Goal: Information Seeking & Learning: Learn about a topic

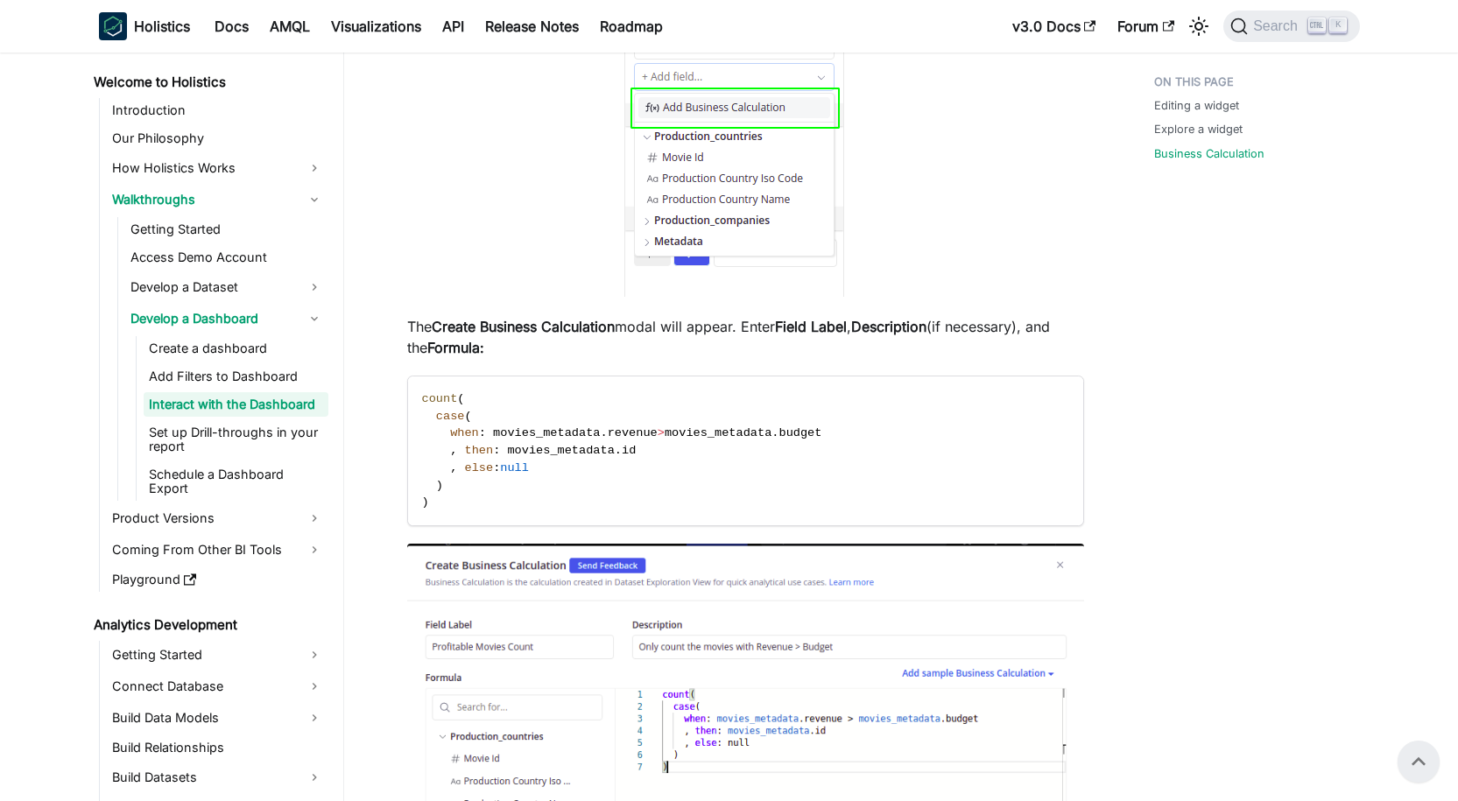
scroll to position [8597, 0]
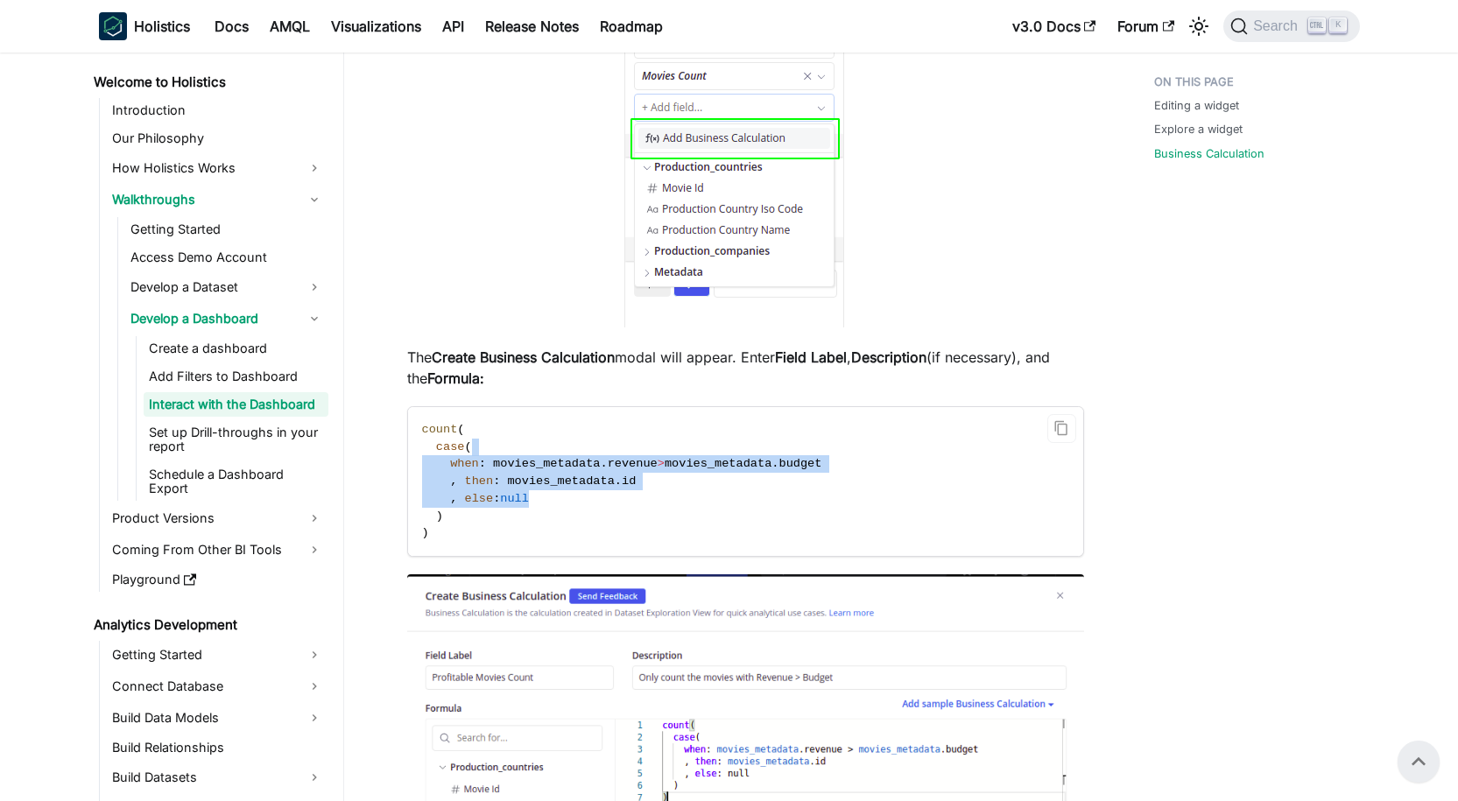
drag, startPoint x: 524, startPoint y: 519, endPoint x: 475, endPoint y: 462, distance: 75.8
click at [475, 462] on code "count ( case ( when : movies_metadata . revenue > movies_metadata . budget , th…" at bounding box center [745, 481] width 675 height 149
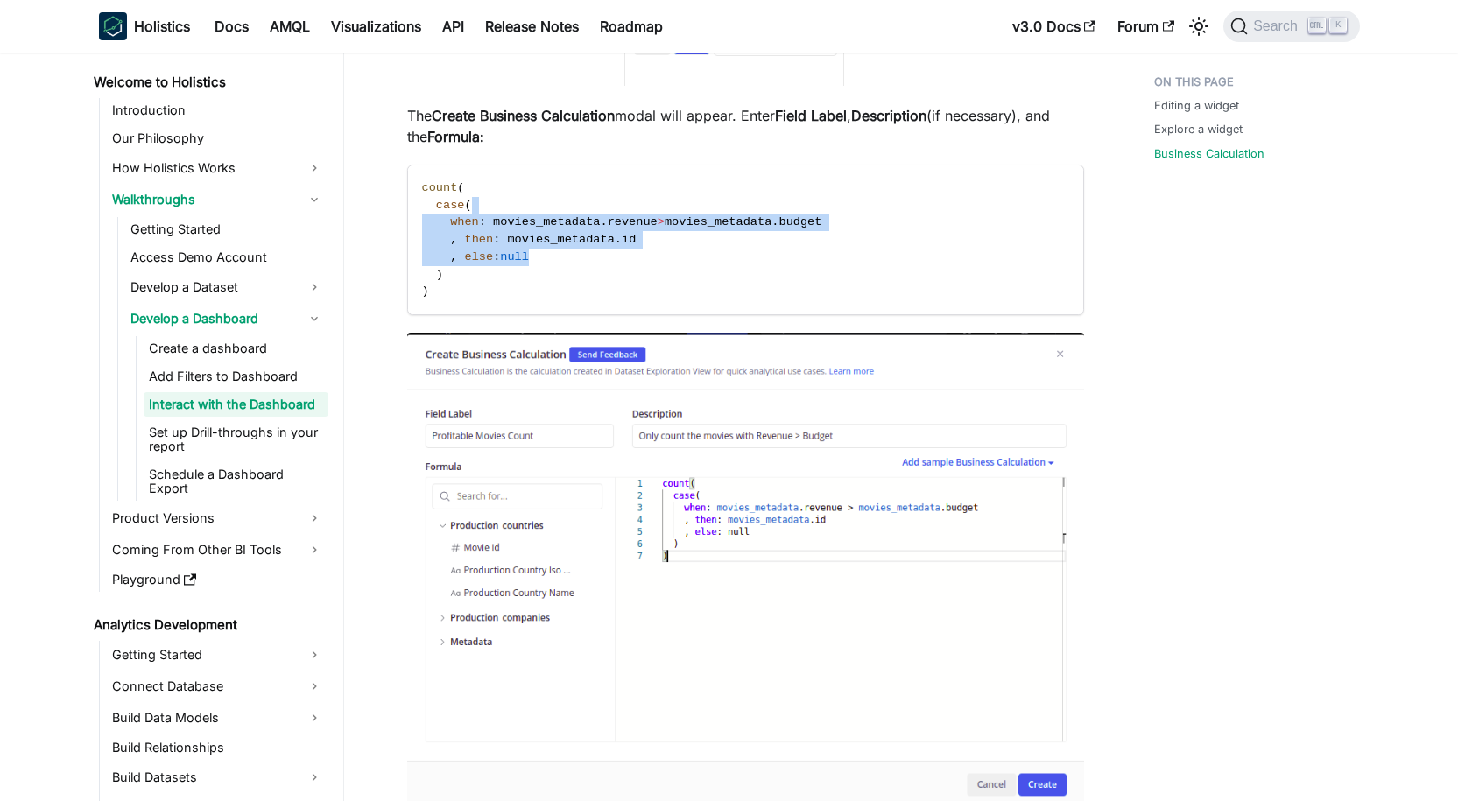
scroll to position [9035, 0]
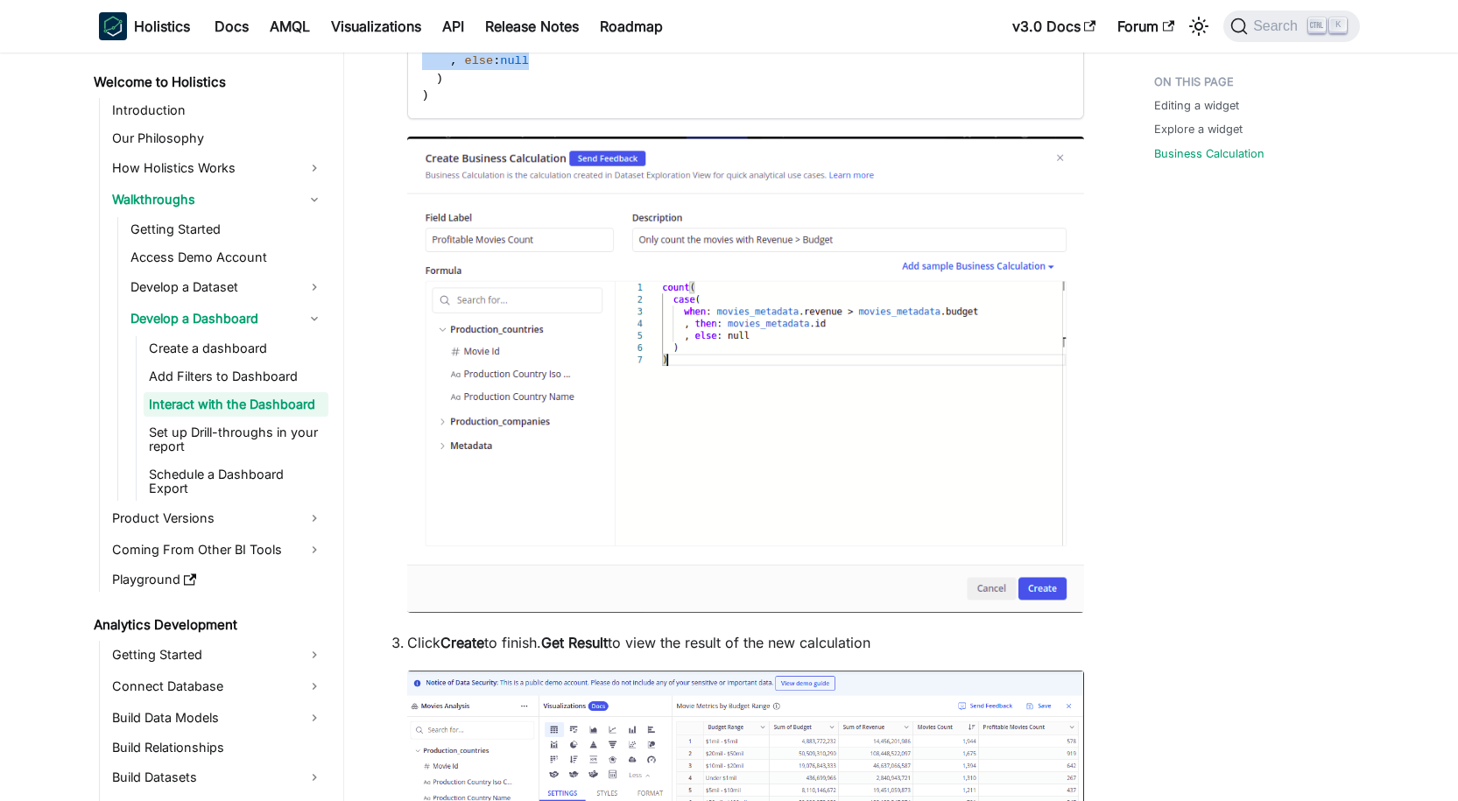
click at [740, 349] on img at bounding box center [745, 375] width 677 height 476
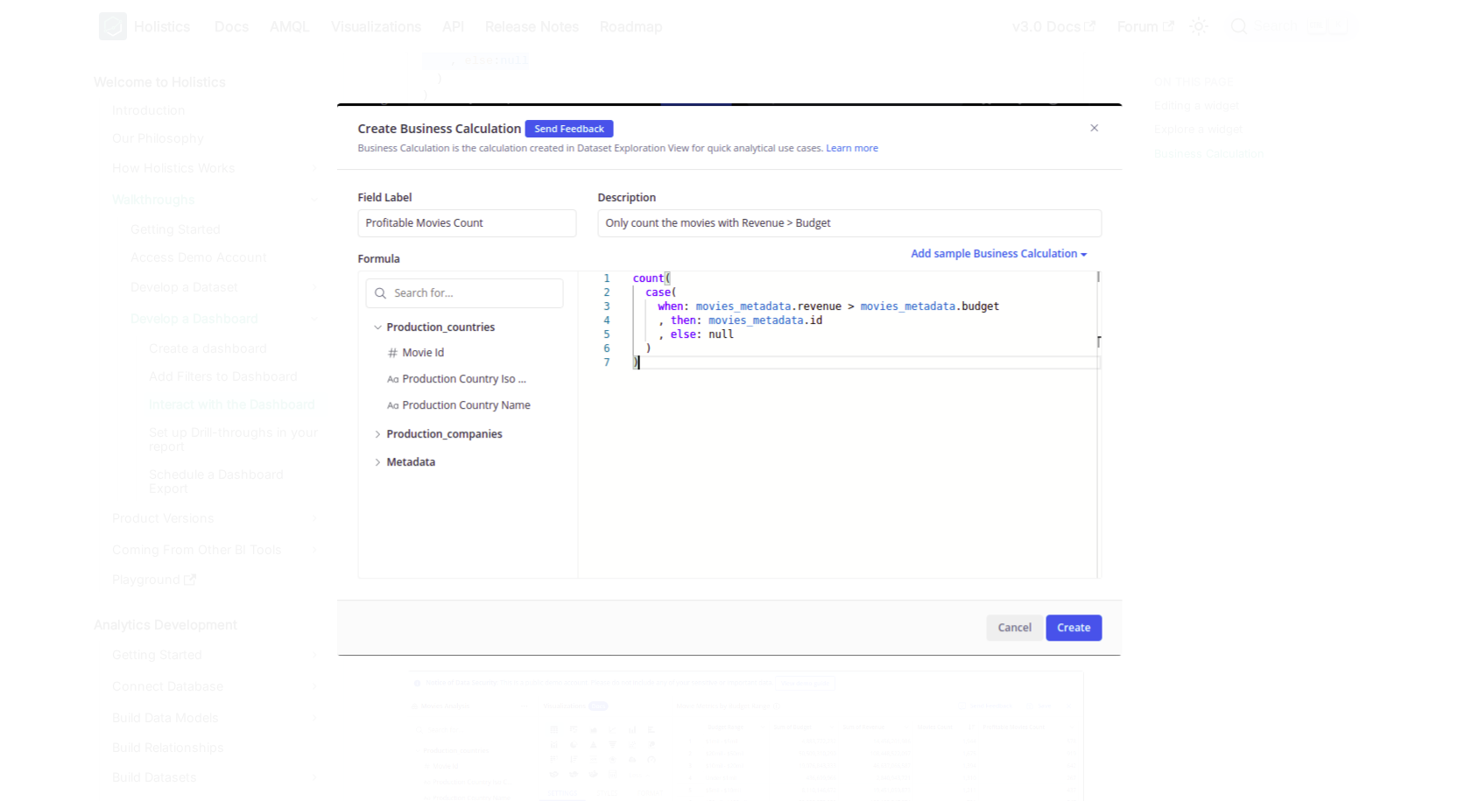
click at [734, 341] on img at bounding box center [729, 379] width 786 height 553
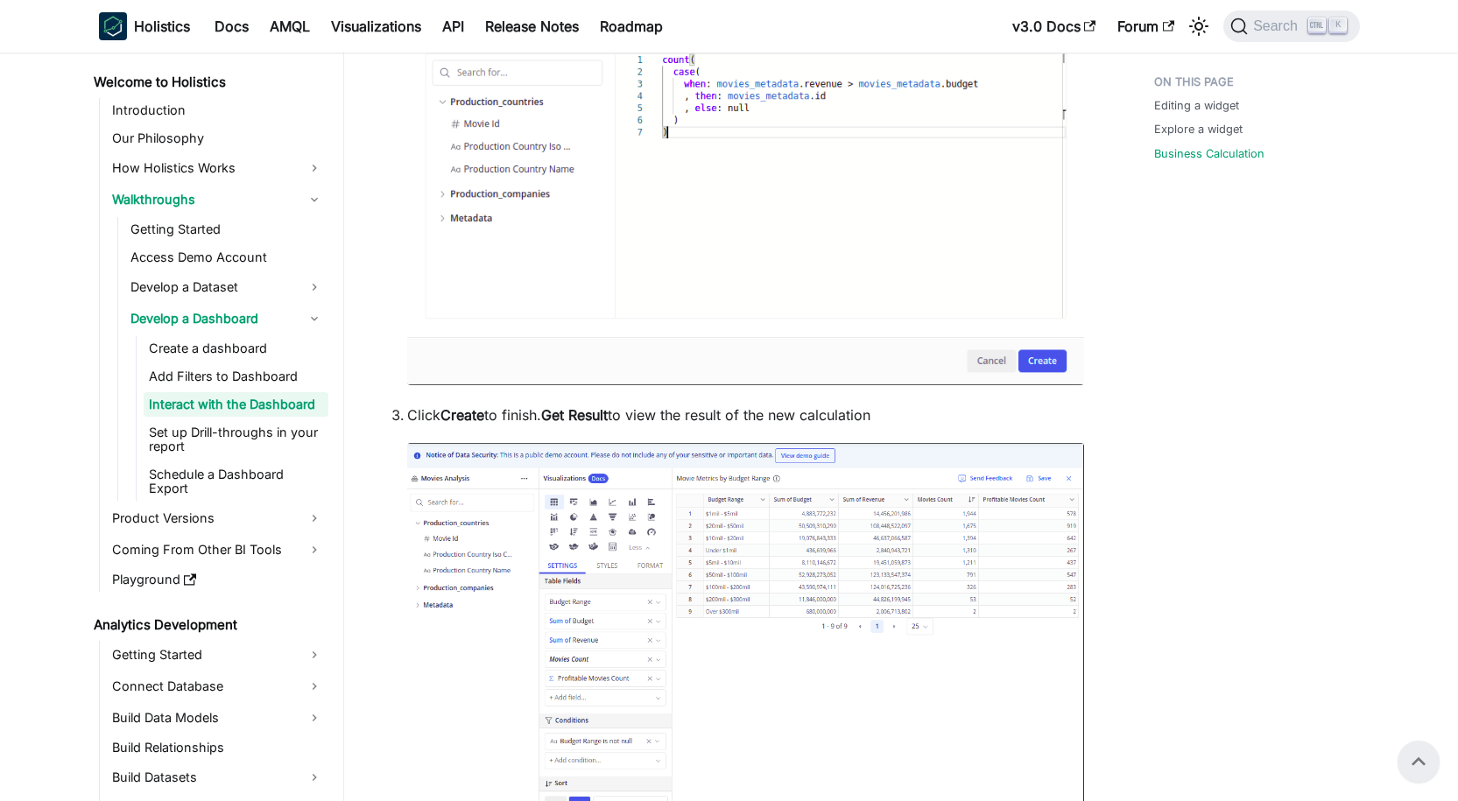
scroll to position [9106, 0]
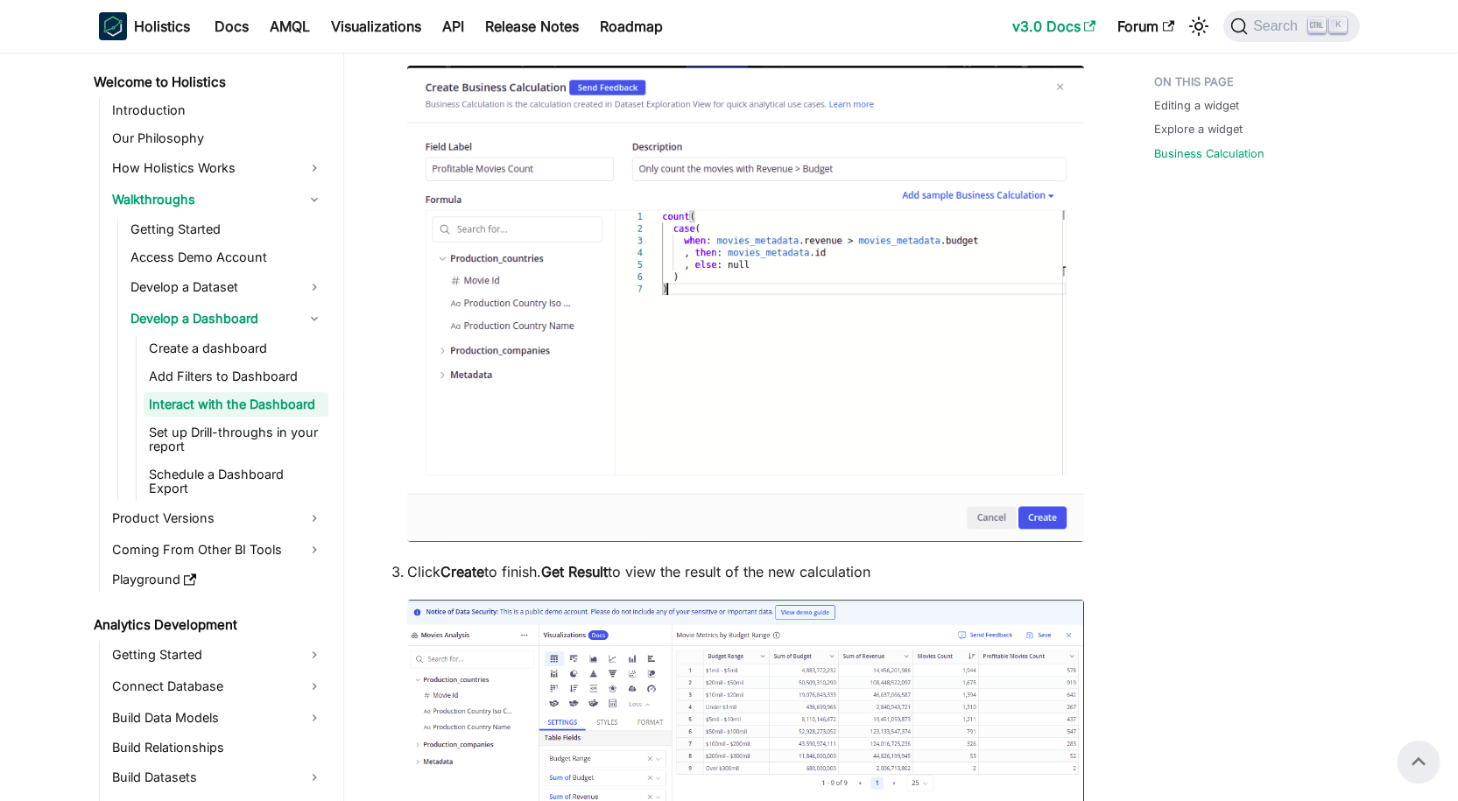
click at [1032, 28] on link "v3.0 Docs" at bounding box center [1054, 26] width 105 height 28
click at [1255, 36] on button "Search K" at bounding box center [1292, 27] width 136 height 32
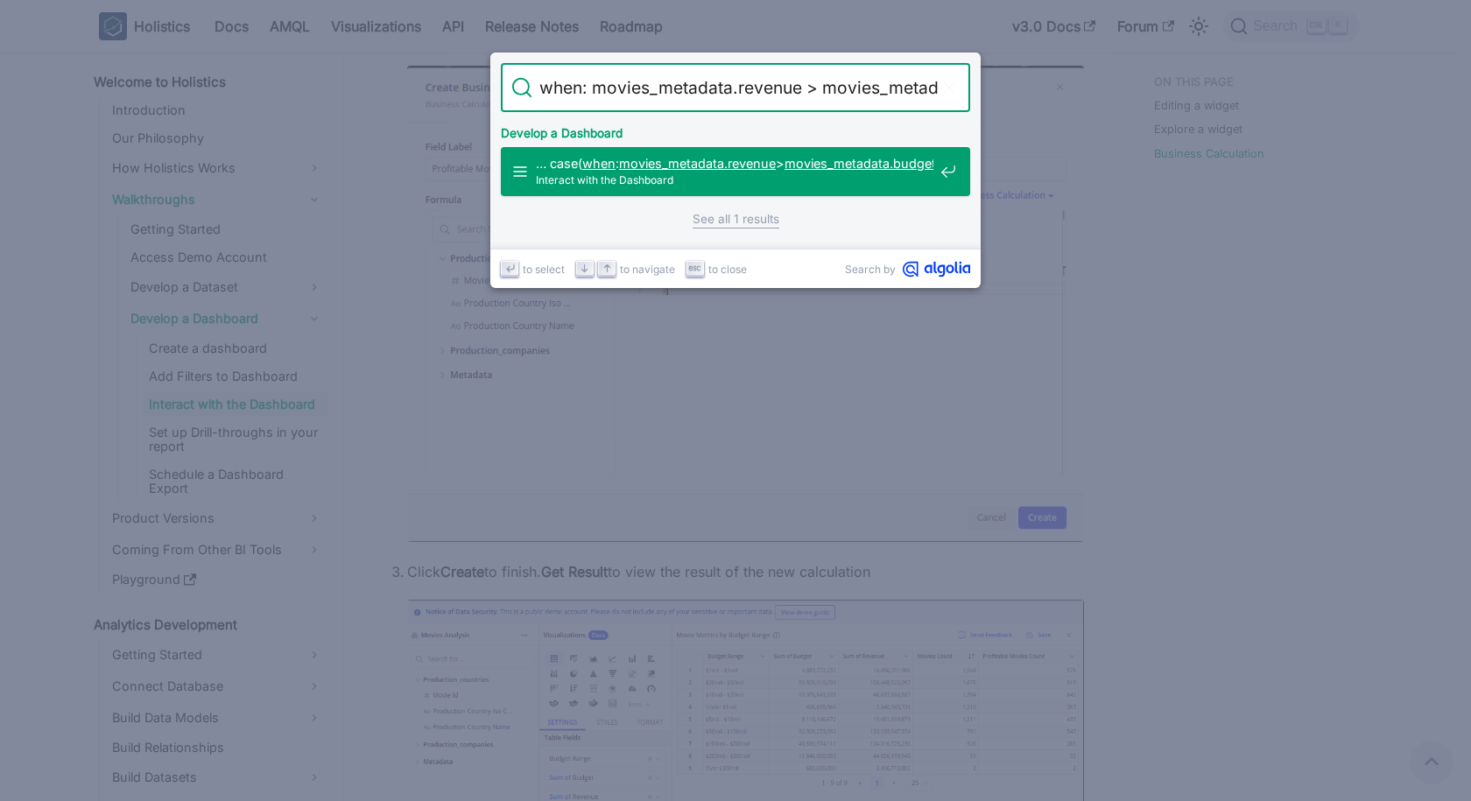
click at [952, 88] on icon "Clear the query" at bounding box center [950, 88] width 18 height 18
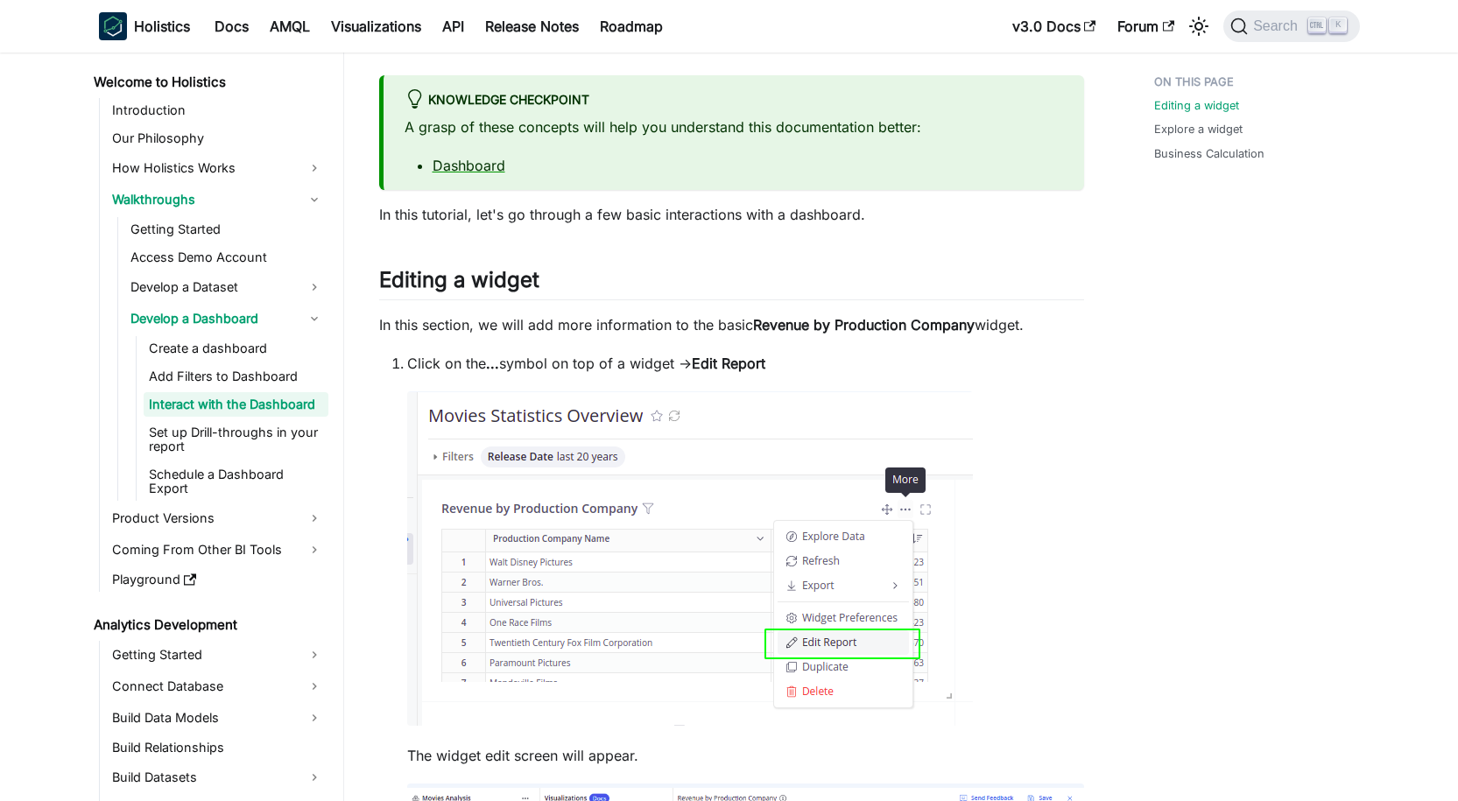
scroll to position [0, 0]
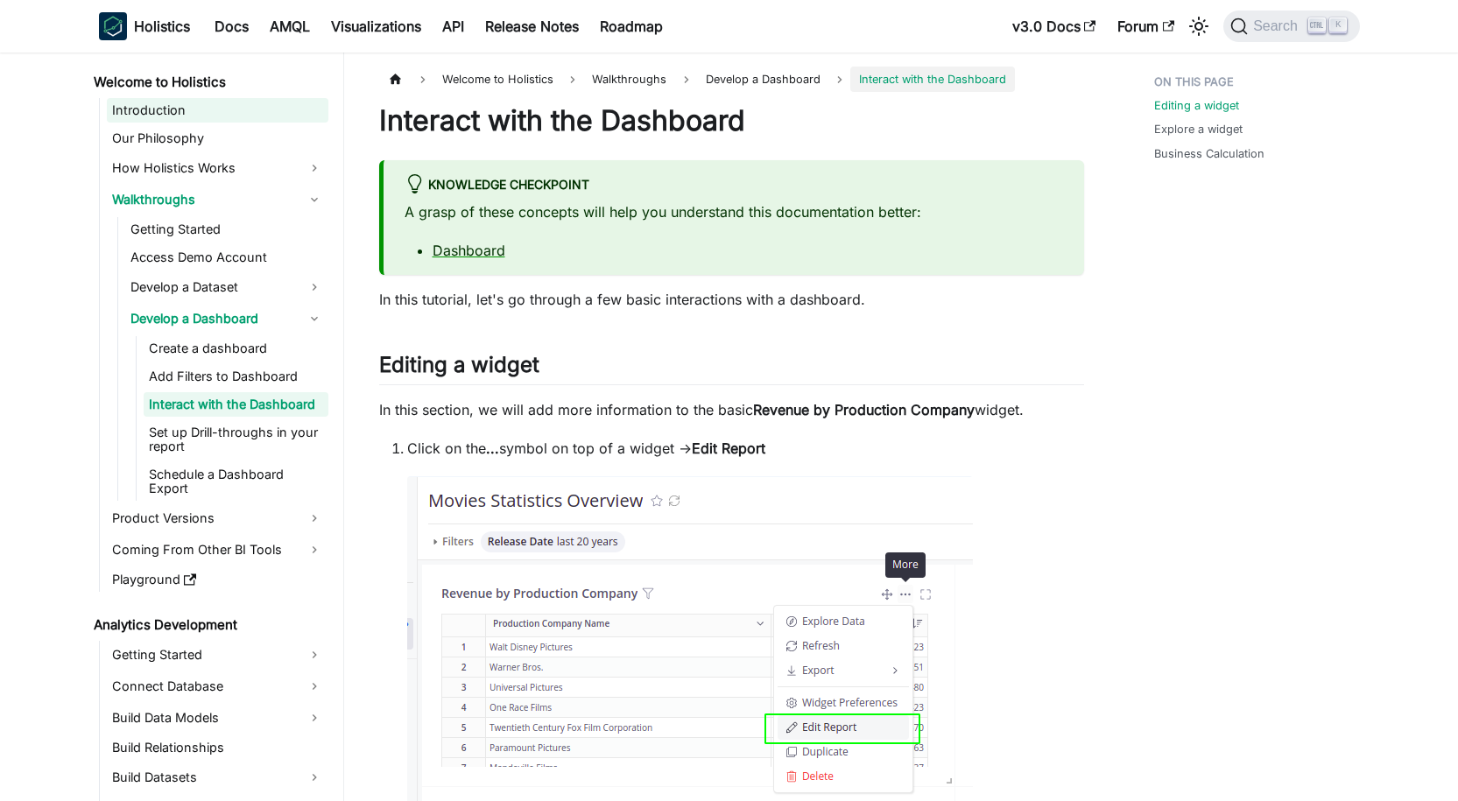
click at [190, 108] on link "Introduction" at bounding box center [218, 110] width 222 height 25
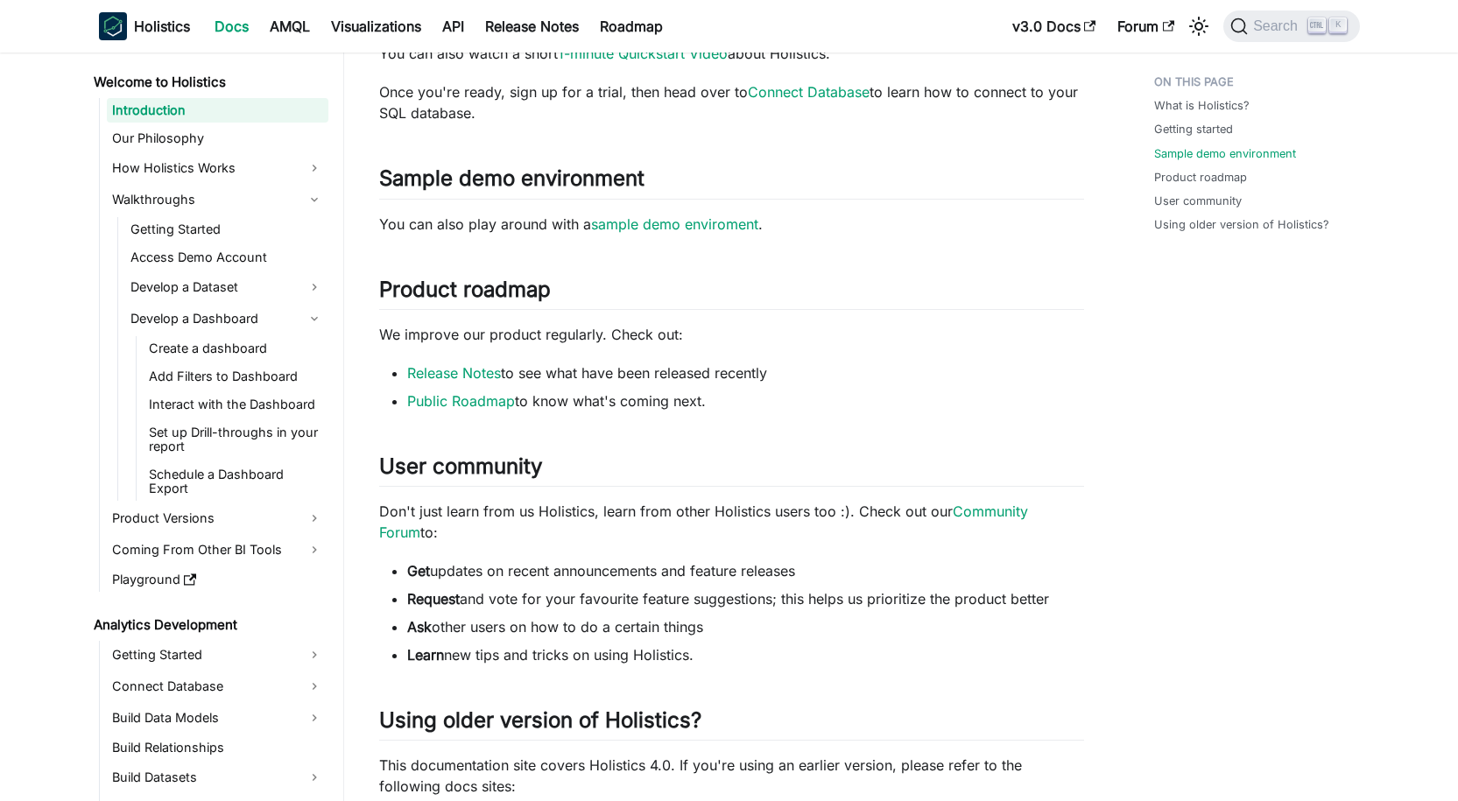
scroll to position [1112, 0]
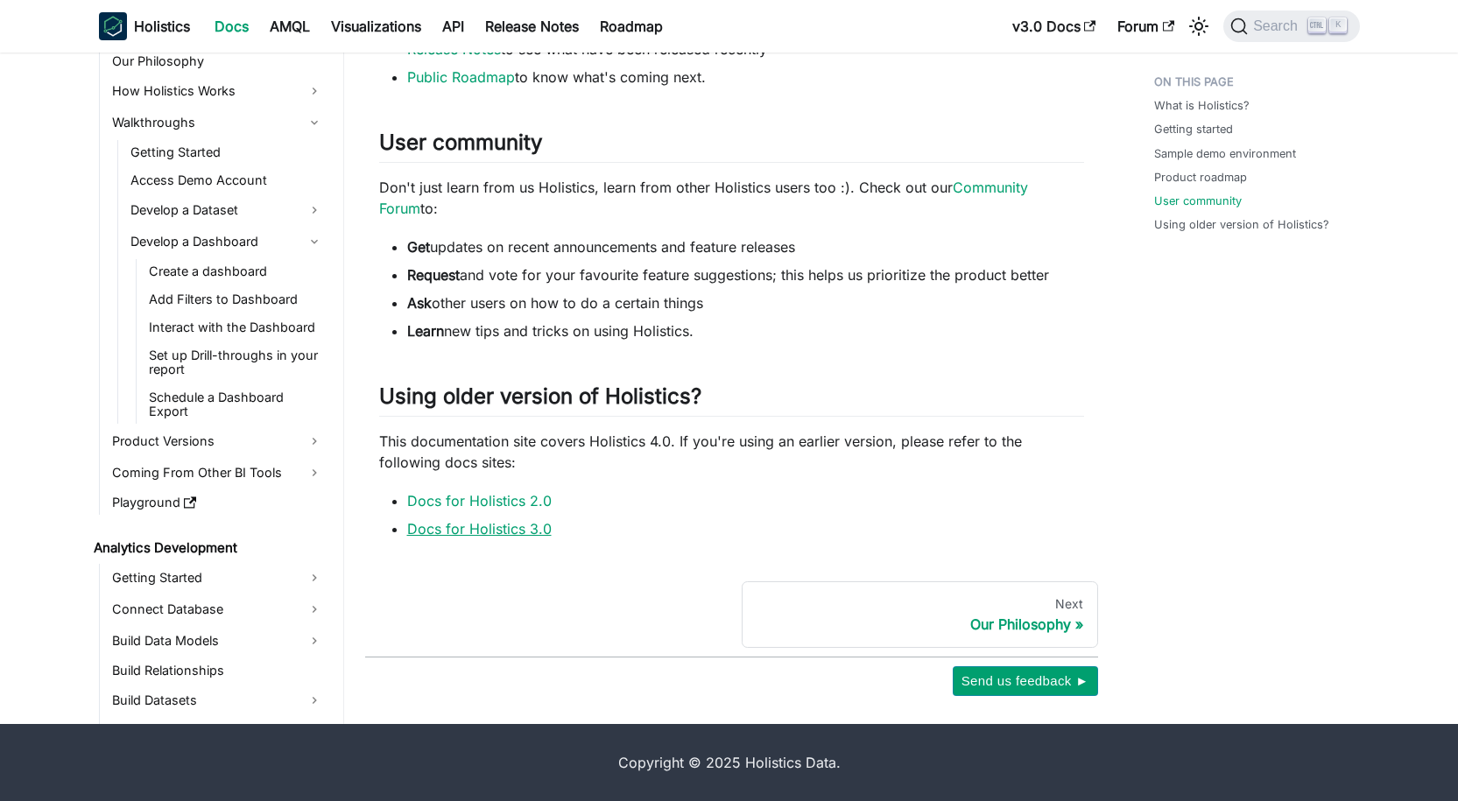
click at [520, 526] on link "Docs for Holistics 3.0" at bounding box center [479, 529] width 145 height 18
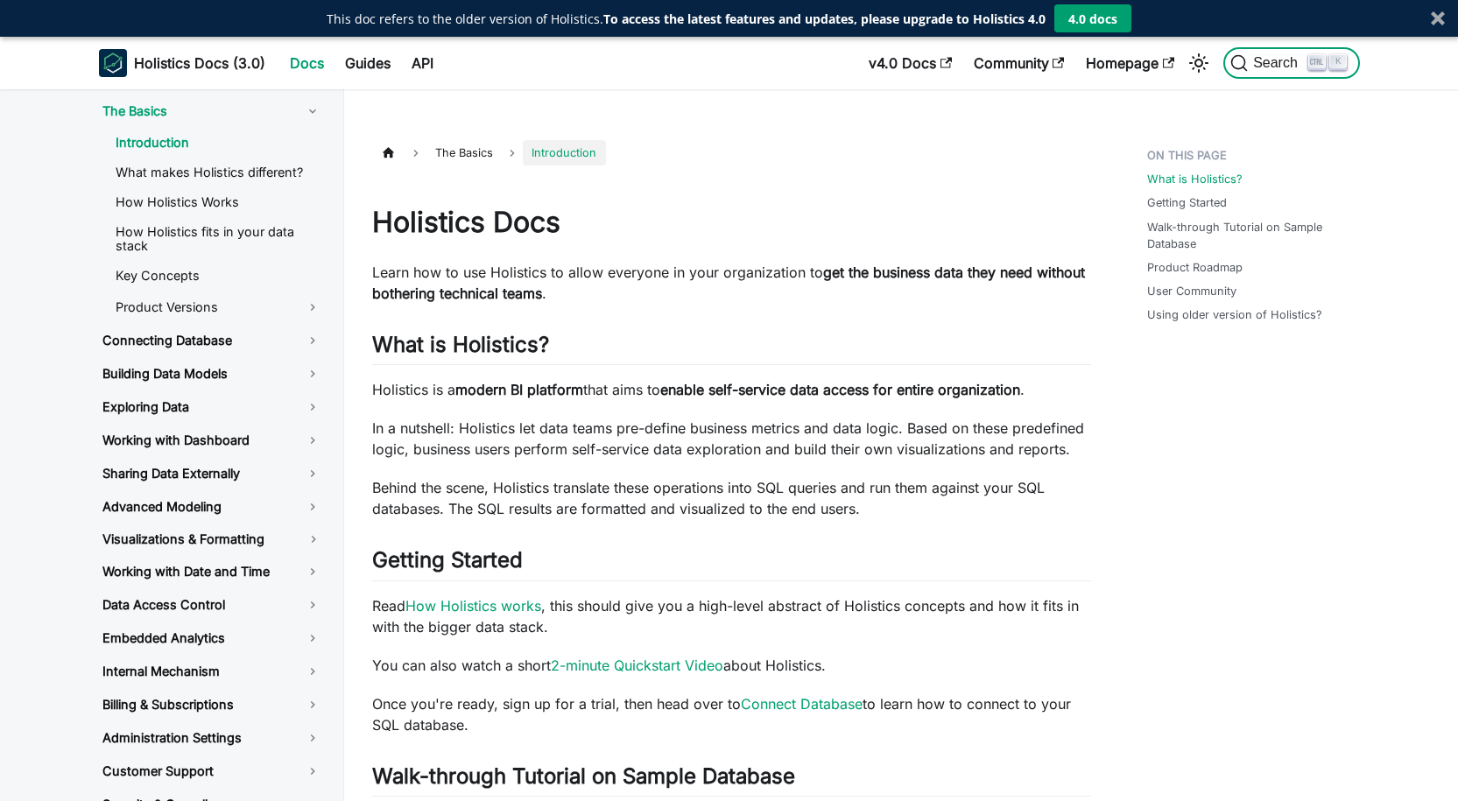
click at [1276, 56] on span "Search" at bounding box center [1278, 63] width 60 height 16
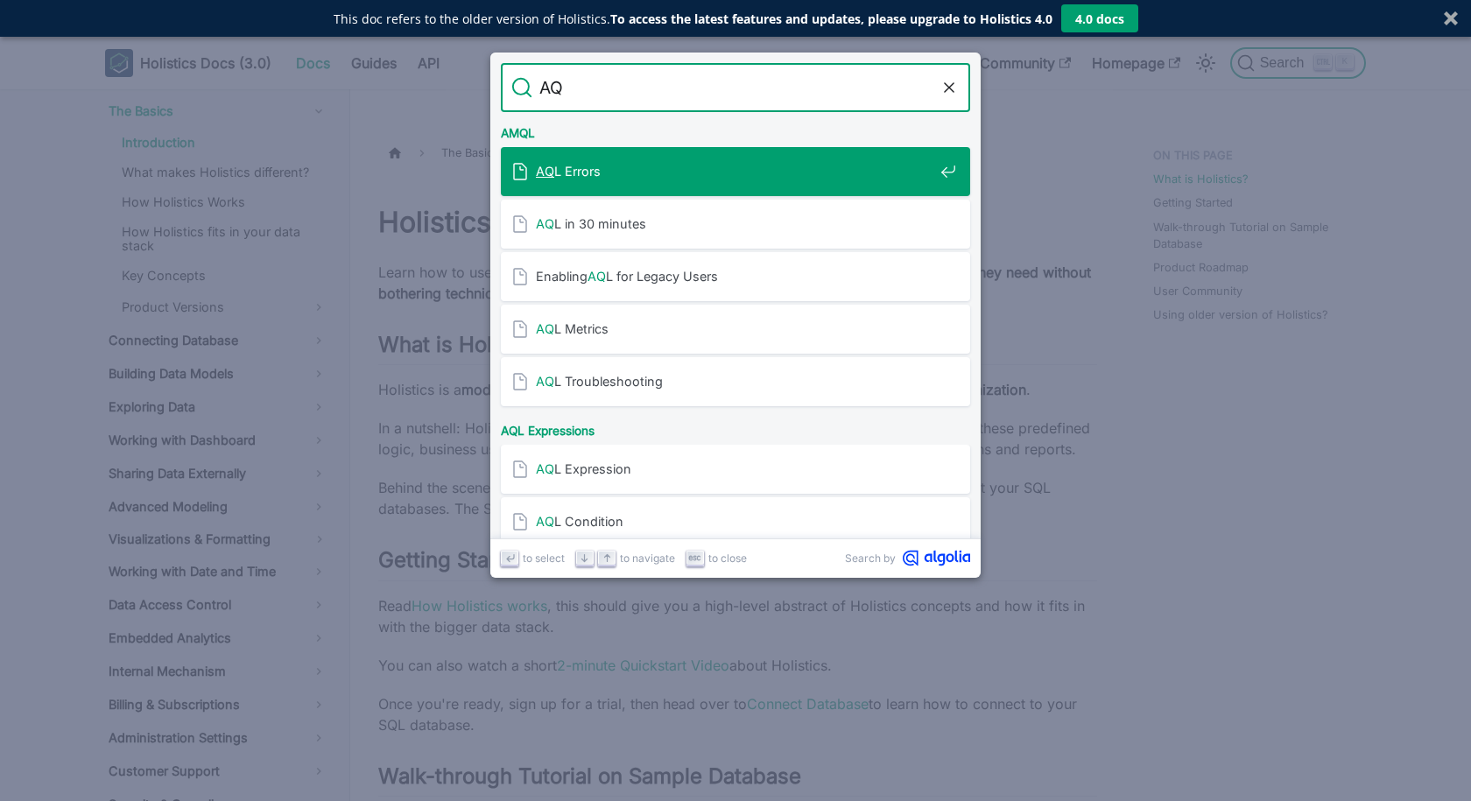
type input "AQL"
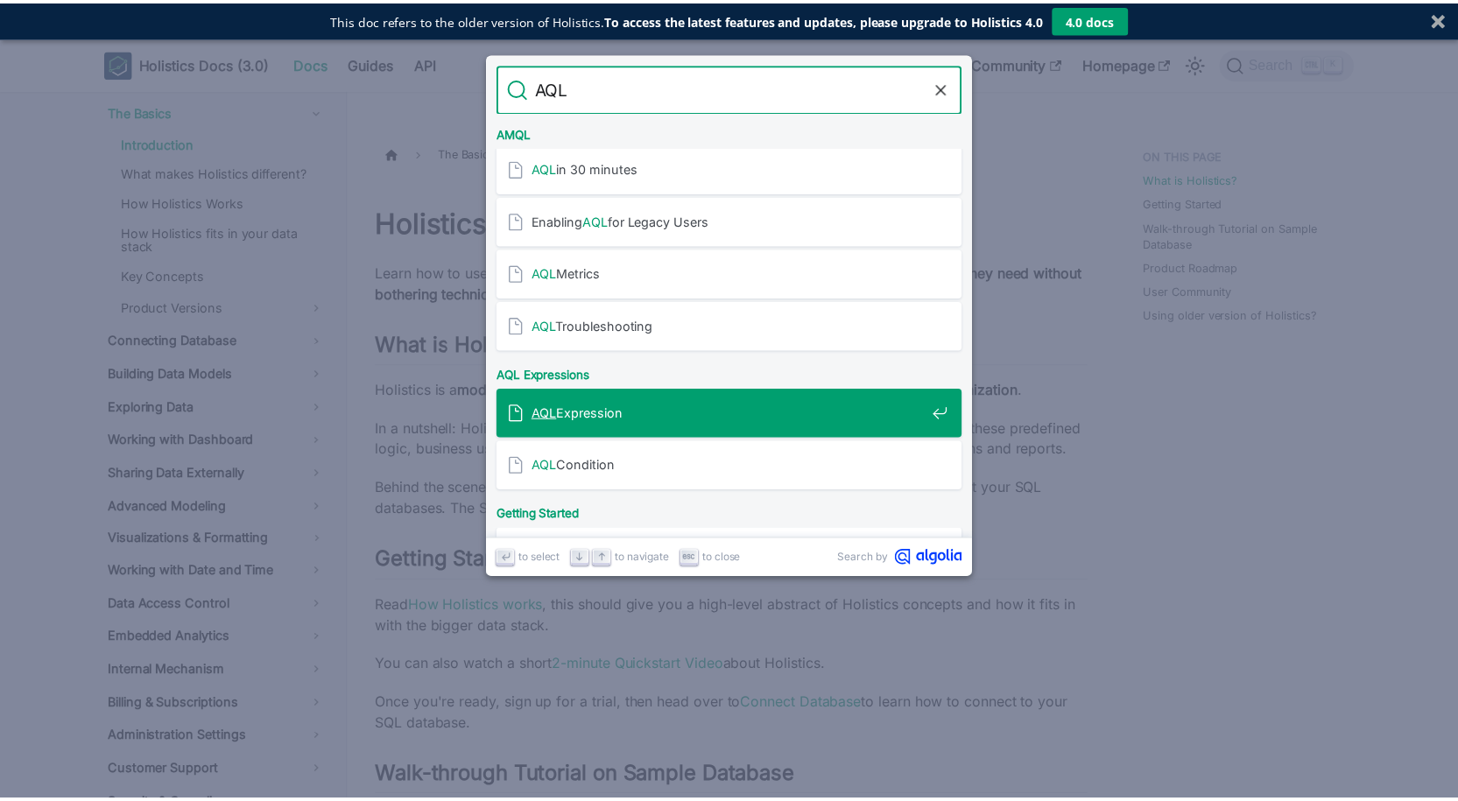
scroll to position [88, 0]
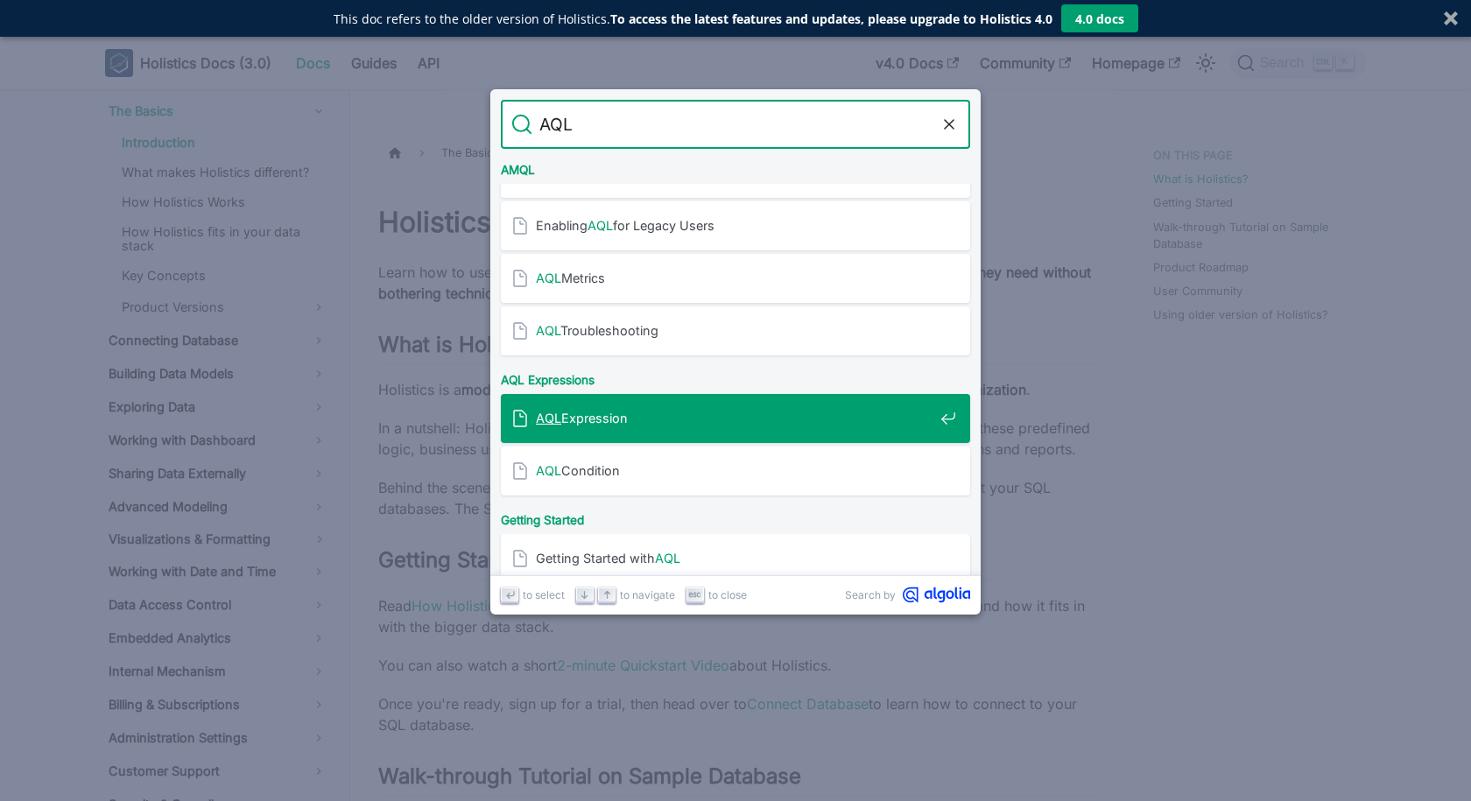
click at [629, 434] on div "AQL Expression" at bounding box center [740, 418] width 459 height 49
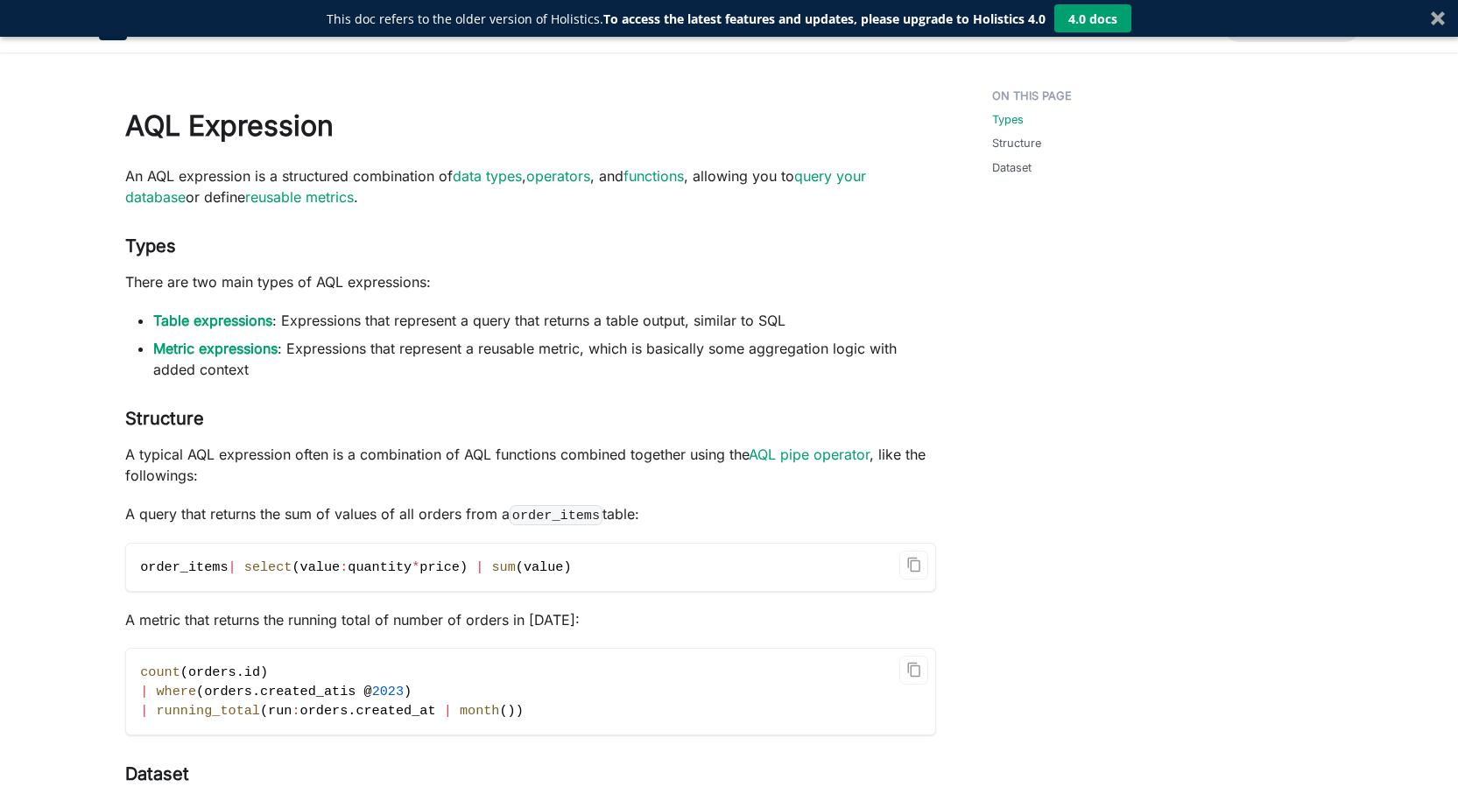
scroll to position [175, 0]
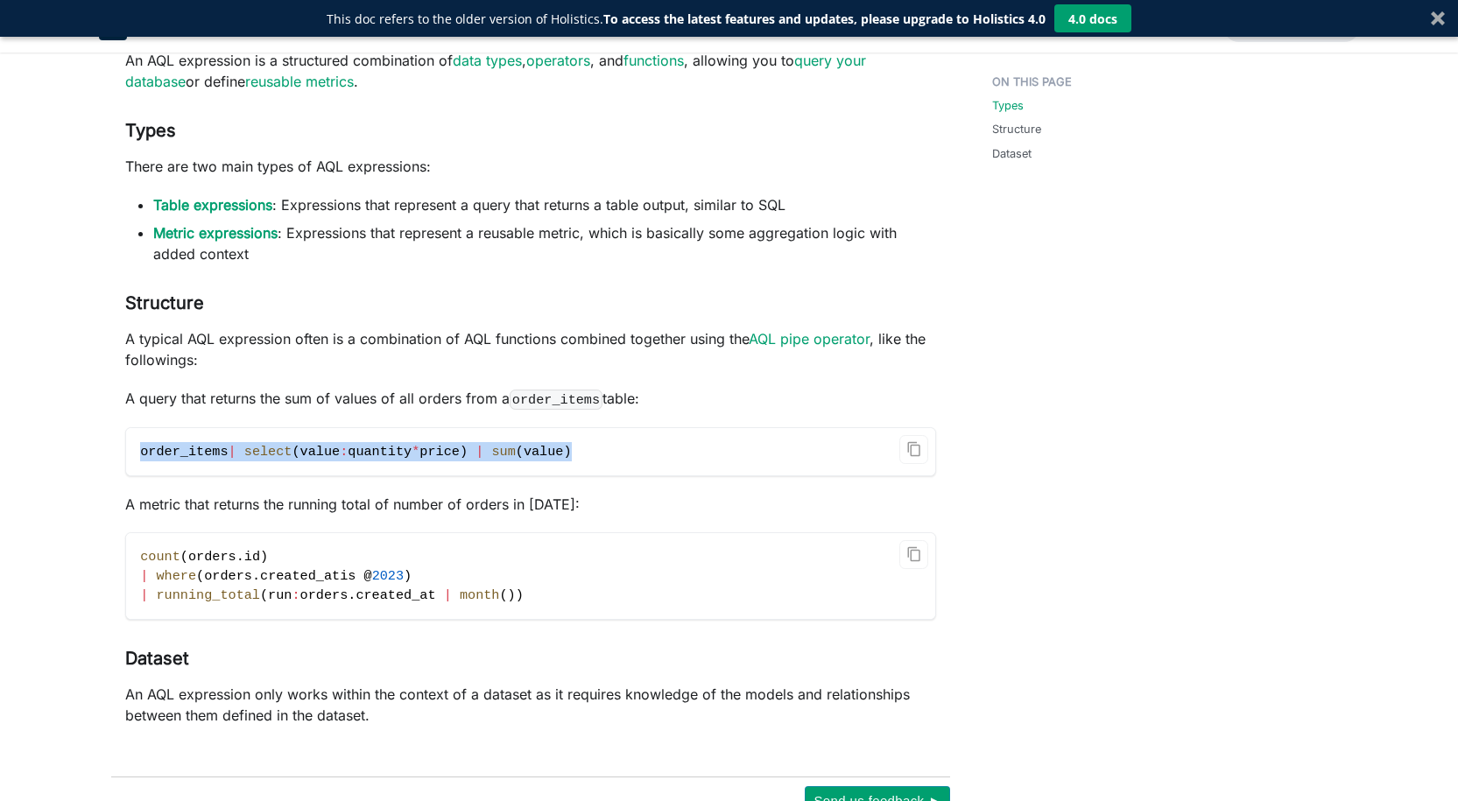
drag, startPoint x: 144, startPoint y: 456, endPoint x: 588, endPoint y: 471, distance: 444.3
click at [588, 471] on code "order_items | select ( value : quantity * price ) | sum ( value )" at bounding box center [530, 451] width 809 height 47
click at [562, 507] on p "A metric that returns the running total of number of orders in [DATE]:" at bounding box center [530, 504] width 811 height 21
drag, startPoint x: 142, startPoint y: 449, endPoint x: 600, endPoint y: 425, distance: 458.7
click at [600, 425] on div "AQL Expression An AQL expression is a structured combination of data types , op…" at bounding box center [530, 345] width 811 height 761
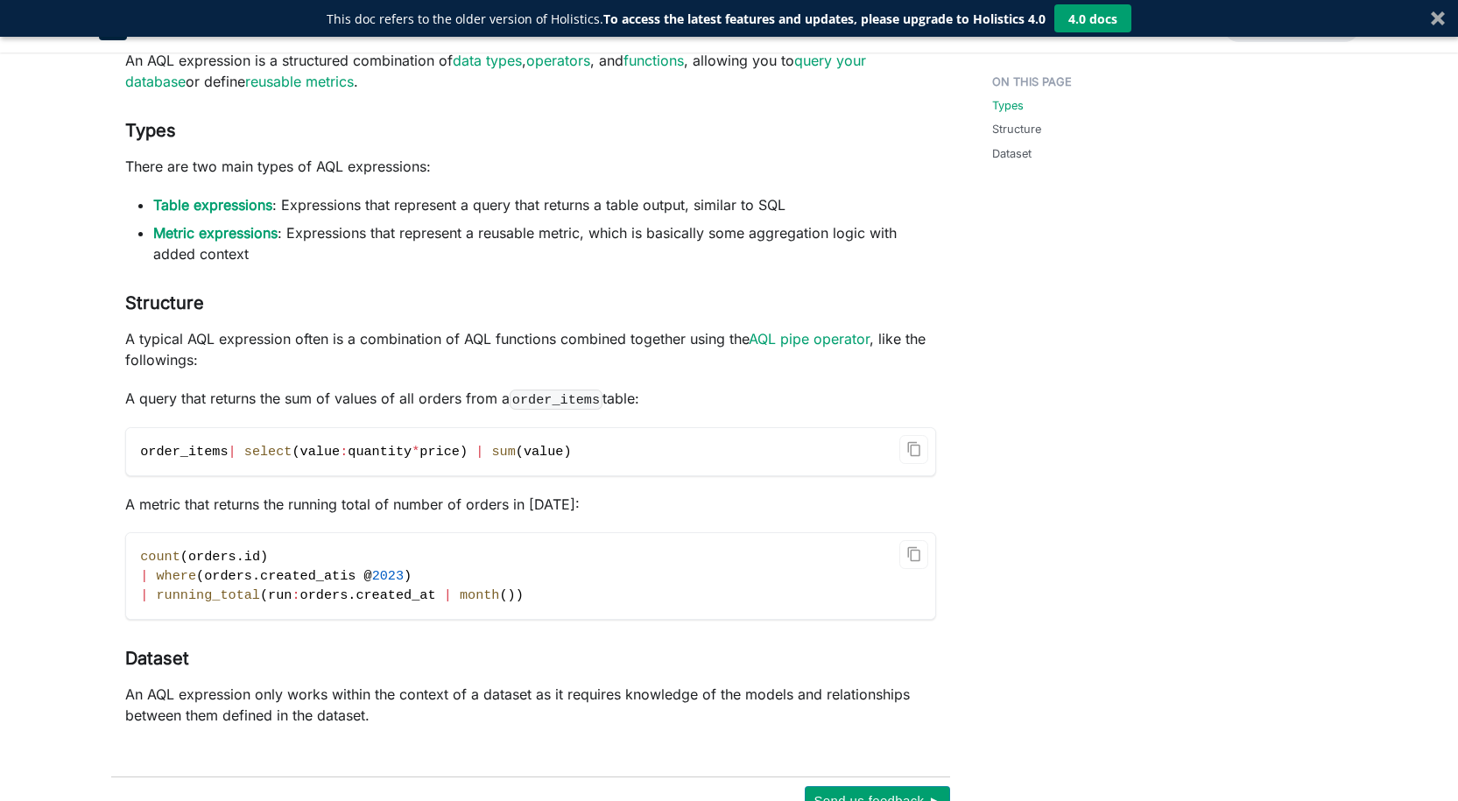
drag, startPoint x: 659, startPoint y: 449, endPoint x: 620, endPoint y: 477, distance: 47.7
click at [660, 450] on code "order_items | select ( value : quantity * price ) | sum ( value )" at bounding box center [530, 451] width 809 height 47
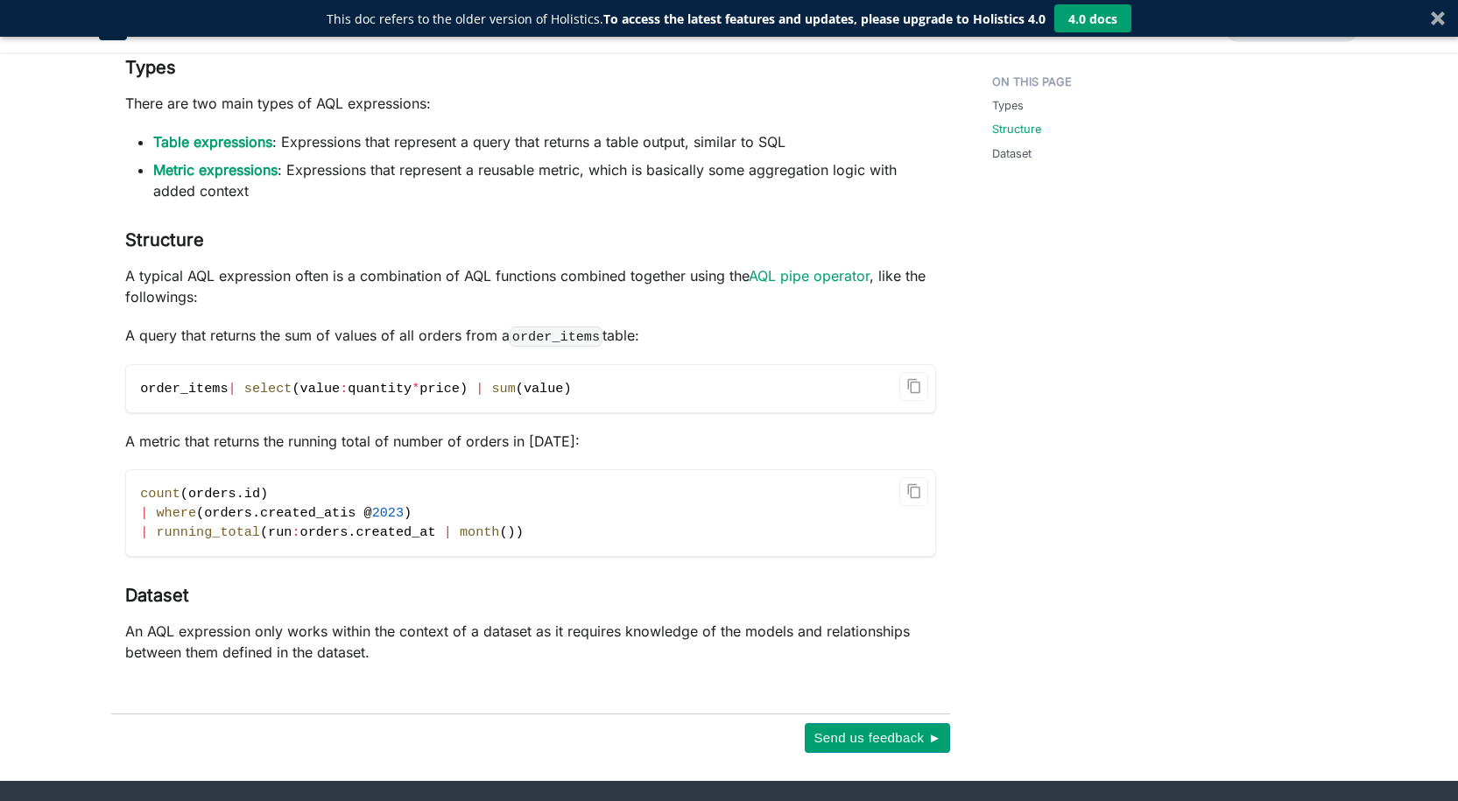
scroll to position [295, 0]
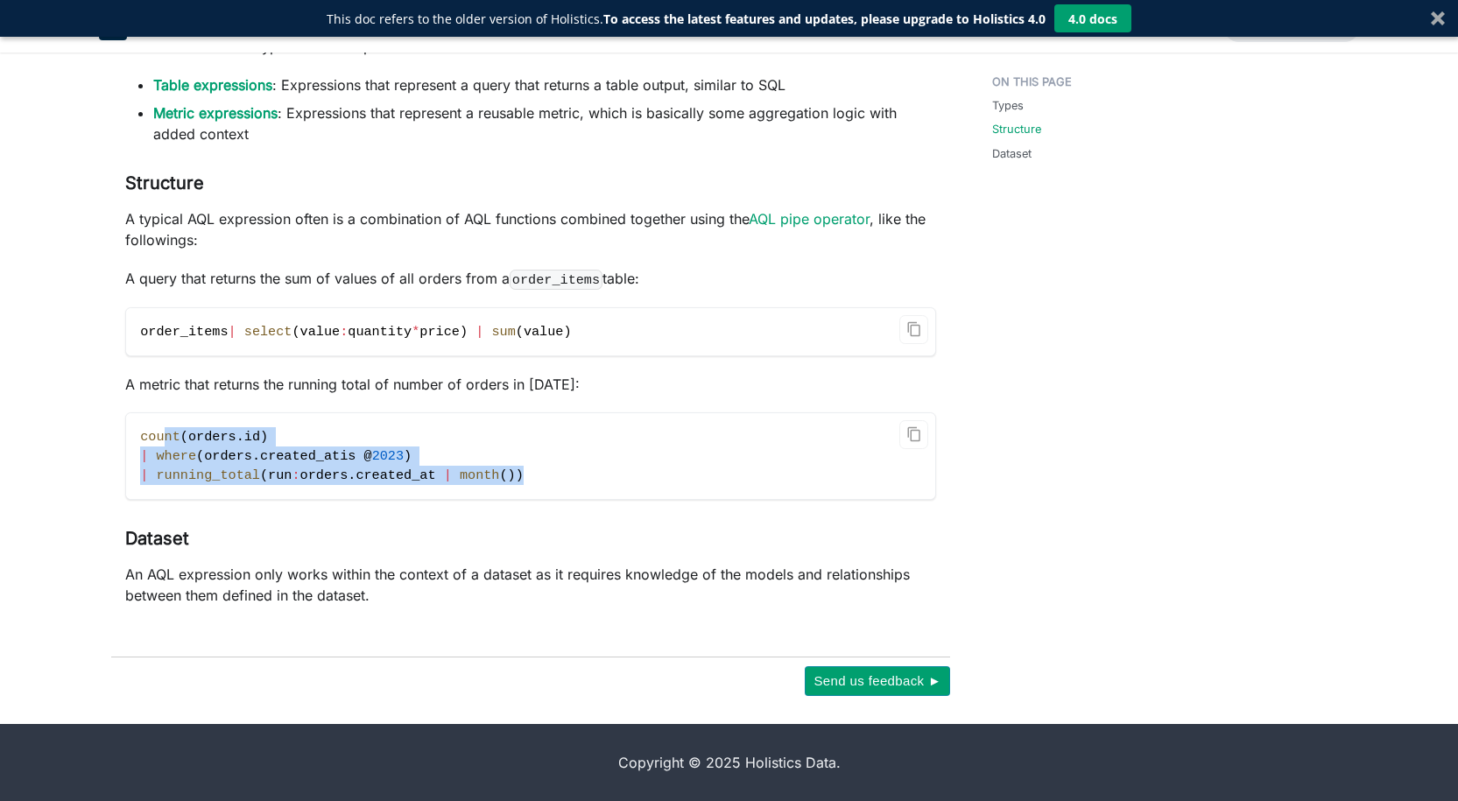
drag, startPoint x: 517, startPoint y: 485, endPoint x: 253, endPoint y: 449, distance: 266.1
click at [180, 430] on code "count ( orders . id ) | where ( orders . created_at is @ 2023 ) | running_total…" at bounding box center [530, 456] width 809 height 86
click at [260, 449] on span "created_at" at bounding box center [300, 456] width 80 height 16
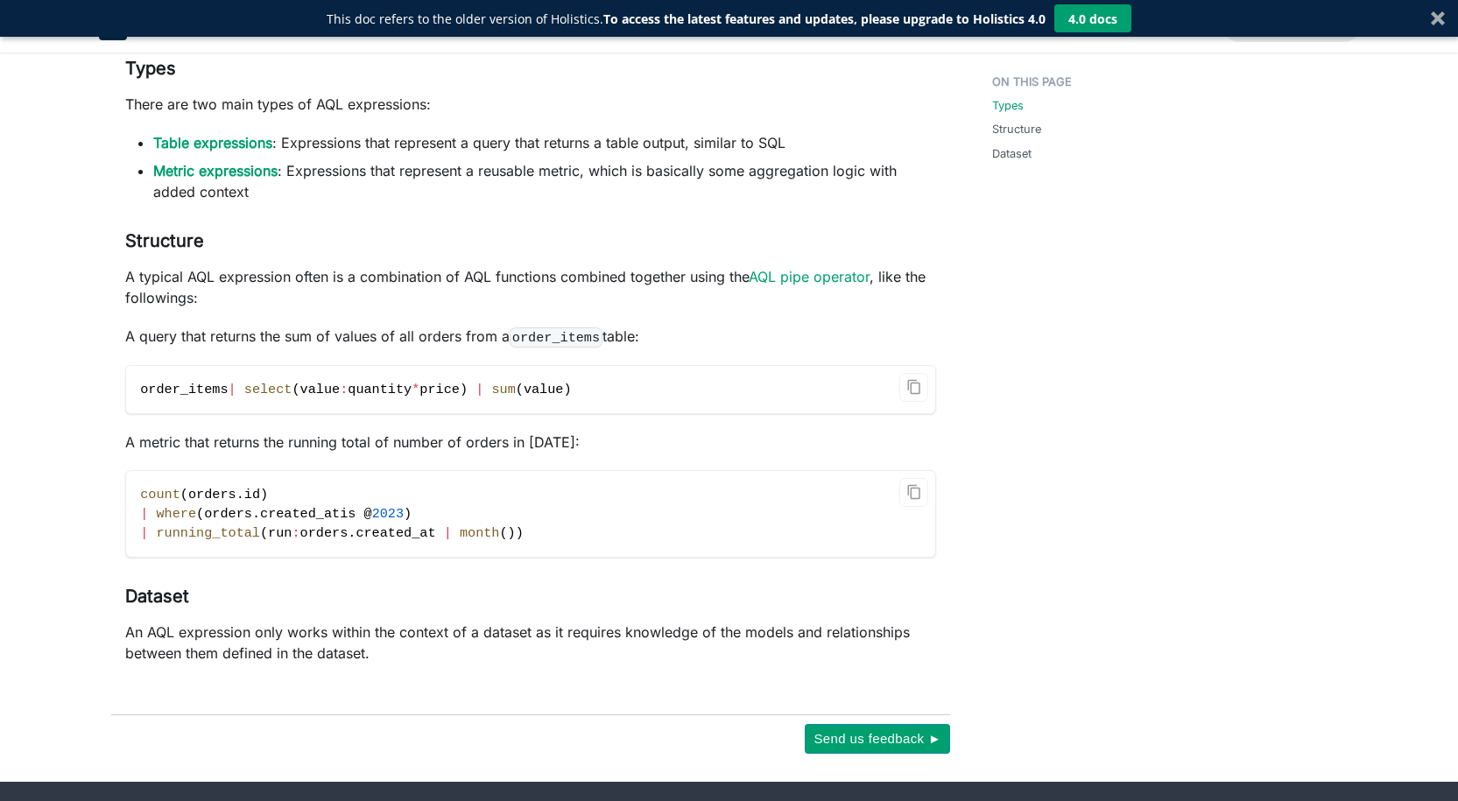
scroll to position [208, 0]
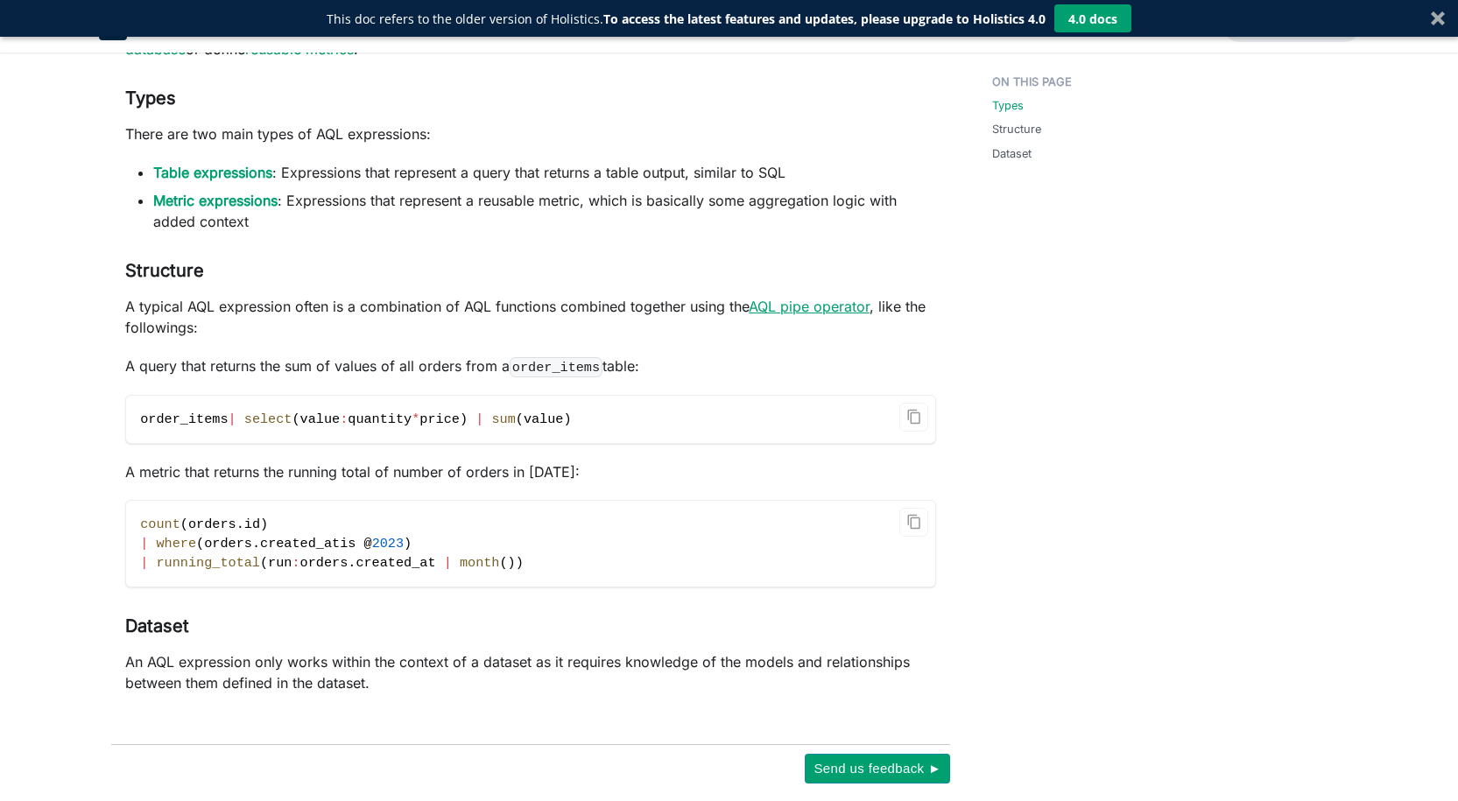
click at [823, 310] on link "AQL pipe operator" at bounding box center [809, 307] width 121 height 18
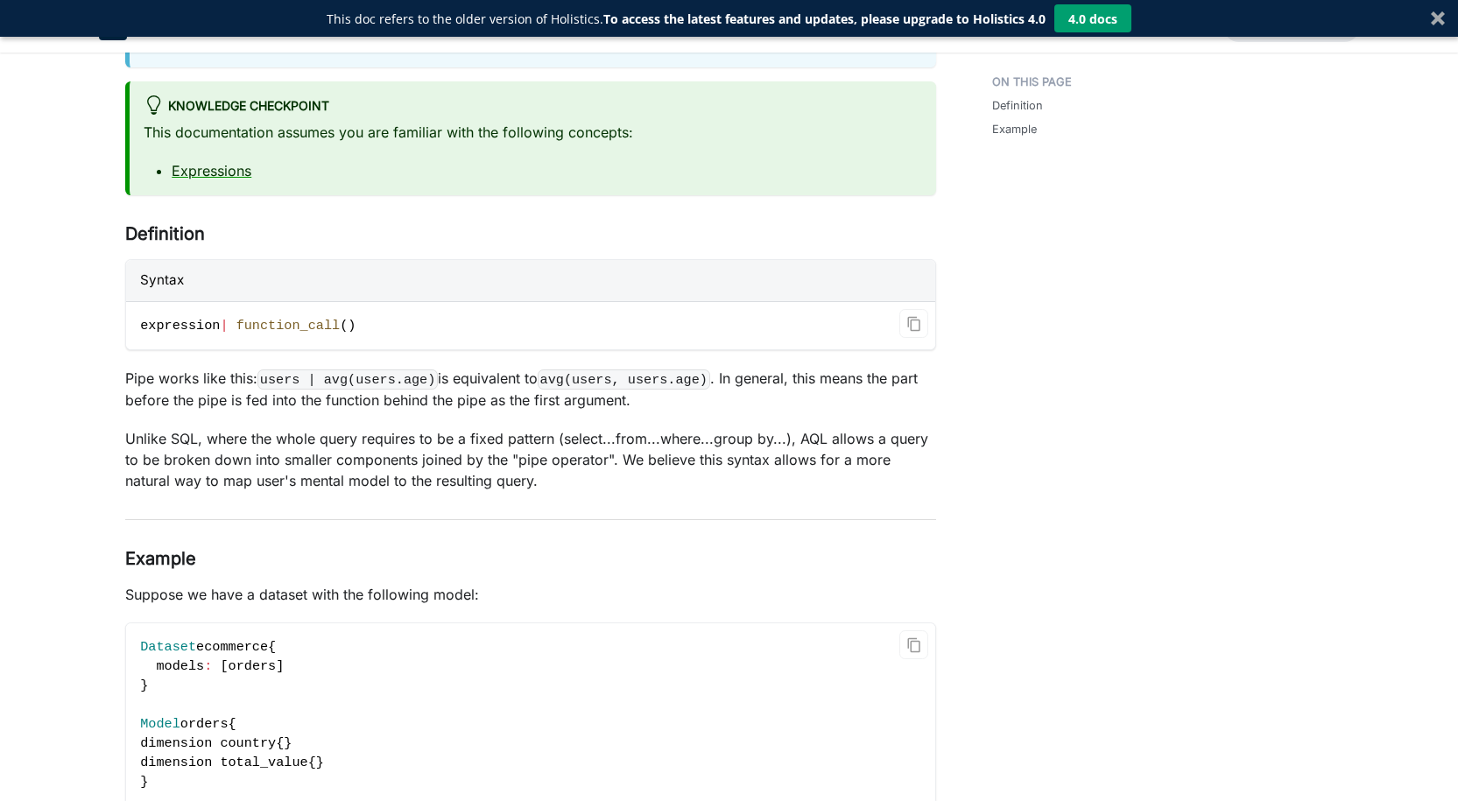
scroll to position [60, 0]
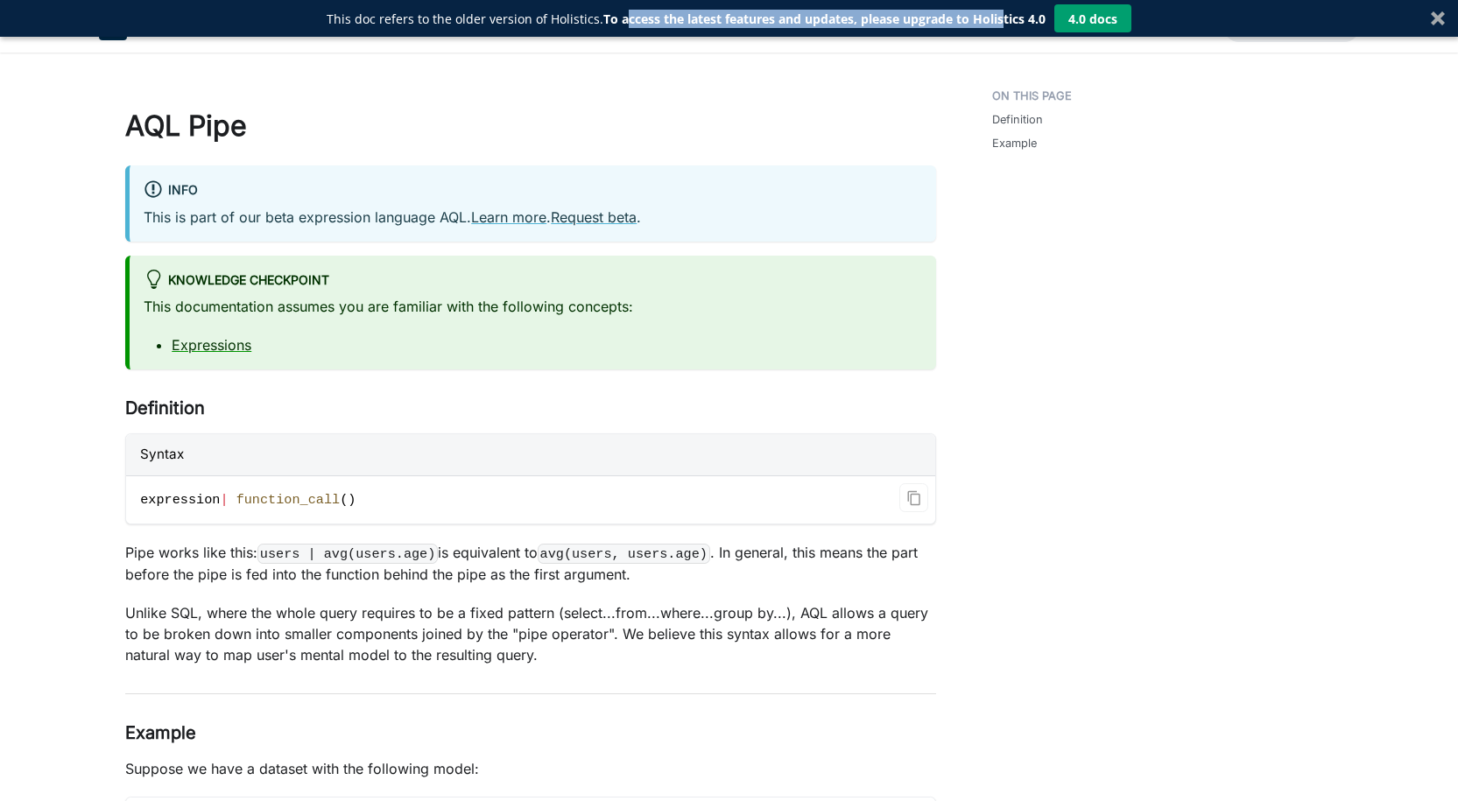
drag, startPoint x: 621, startPoint y: 18, endPoint x: 1005, endPoint y: 25, distance: 383.7
click at [1005, 25] on strong "To access the latest features and updates, please upgrade to Holistics 4.0" at bounding box center [824, 19] width 442 height 17
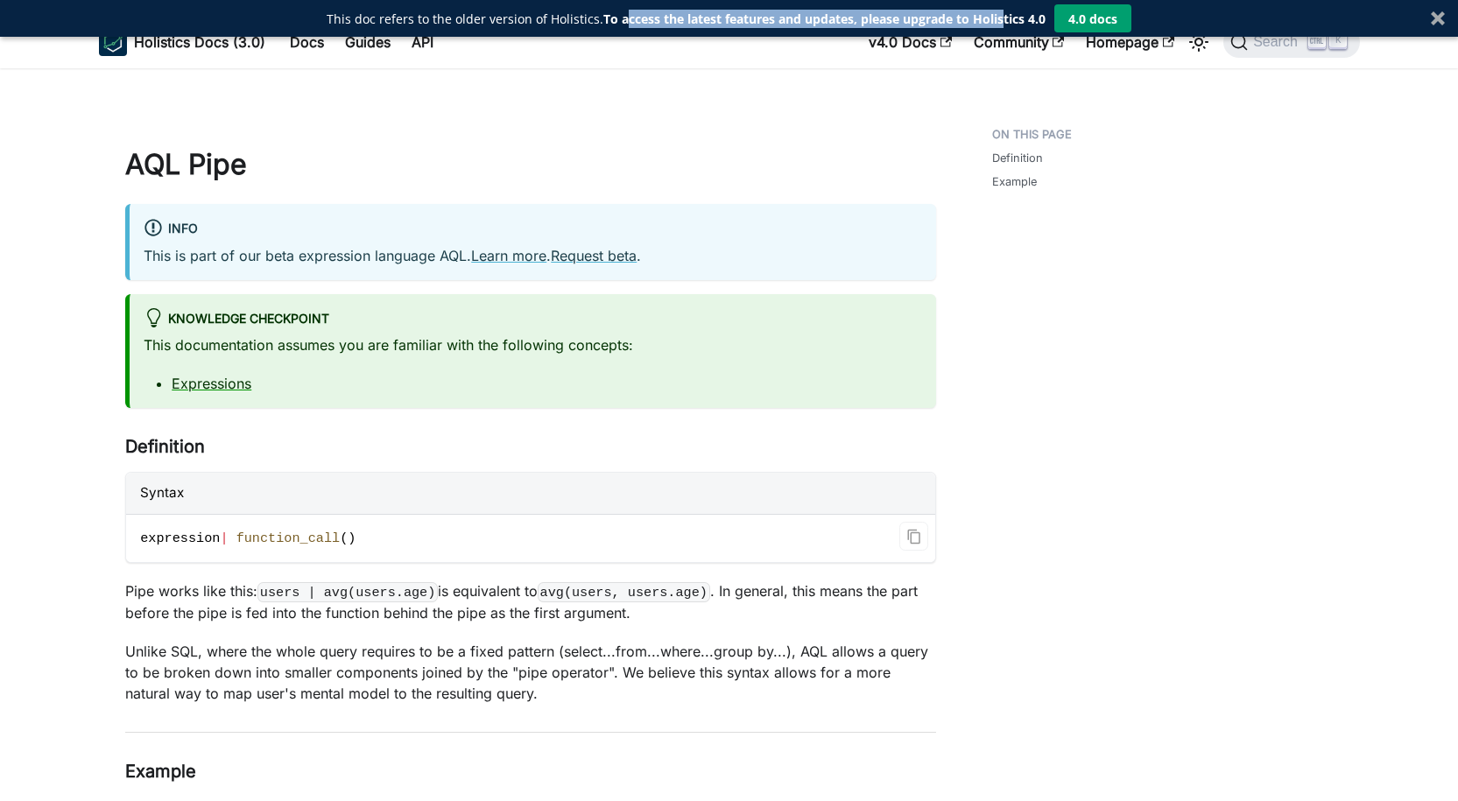
scroll to position [0, 0]
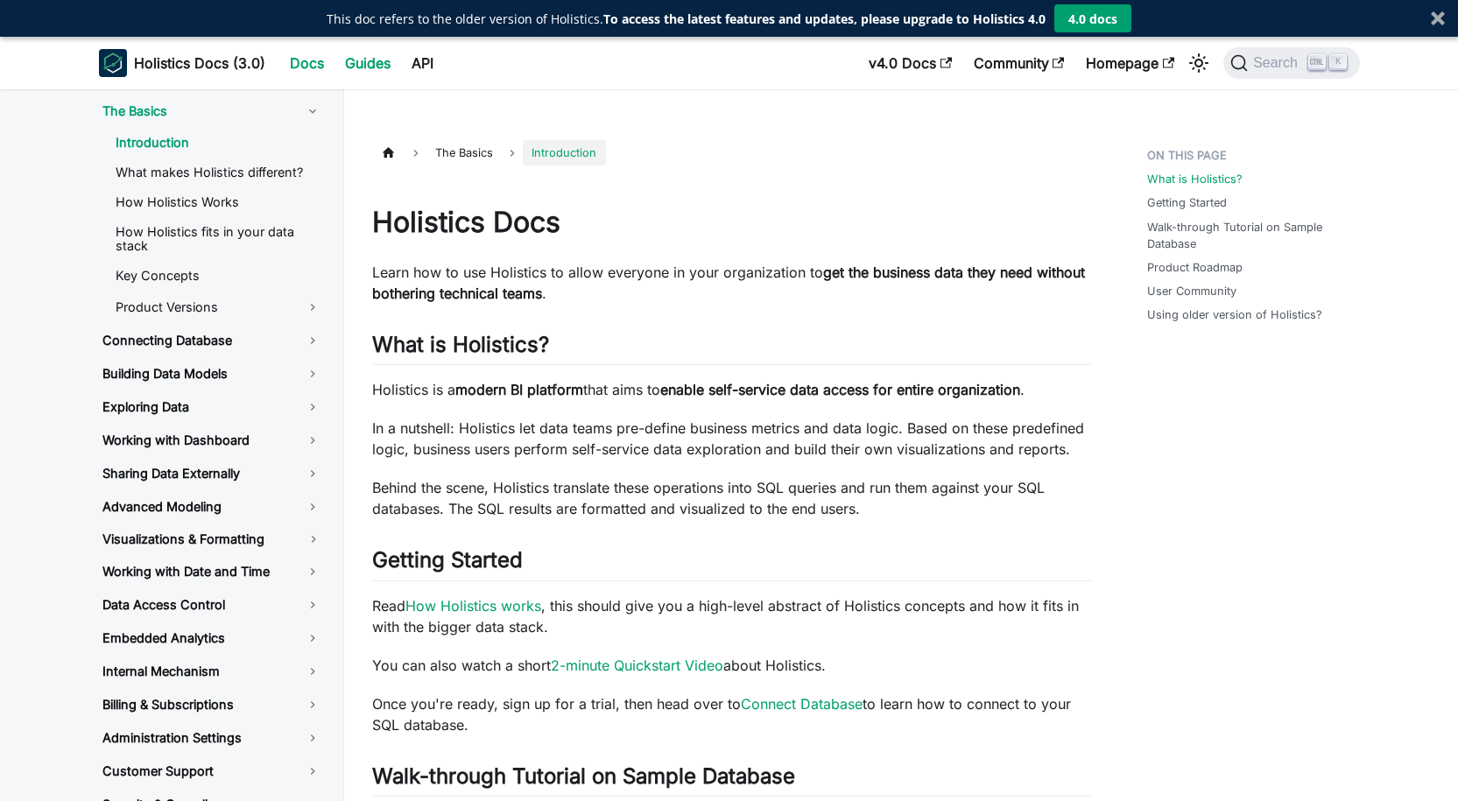
click at [351, 65] on link "Guides" at bounding box center [368, 63] width 67 height 28
